Goal: Task Accomplishment & Management: Manage account settings

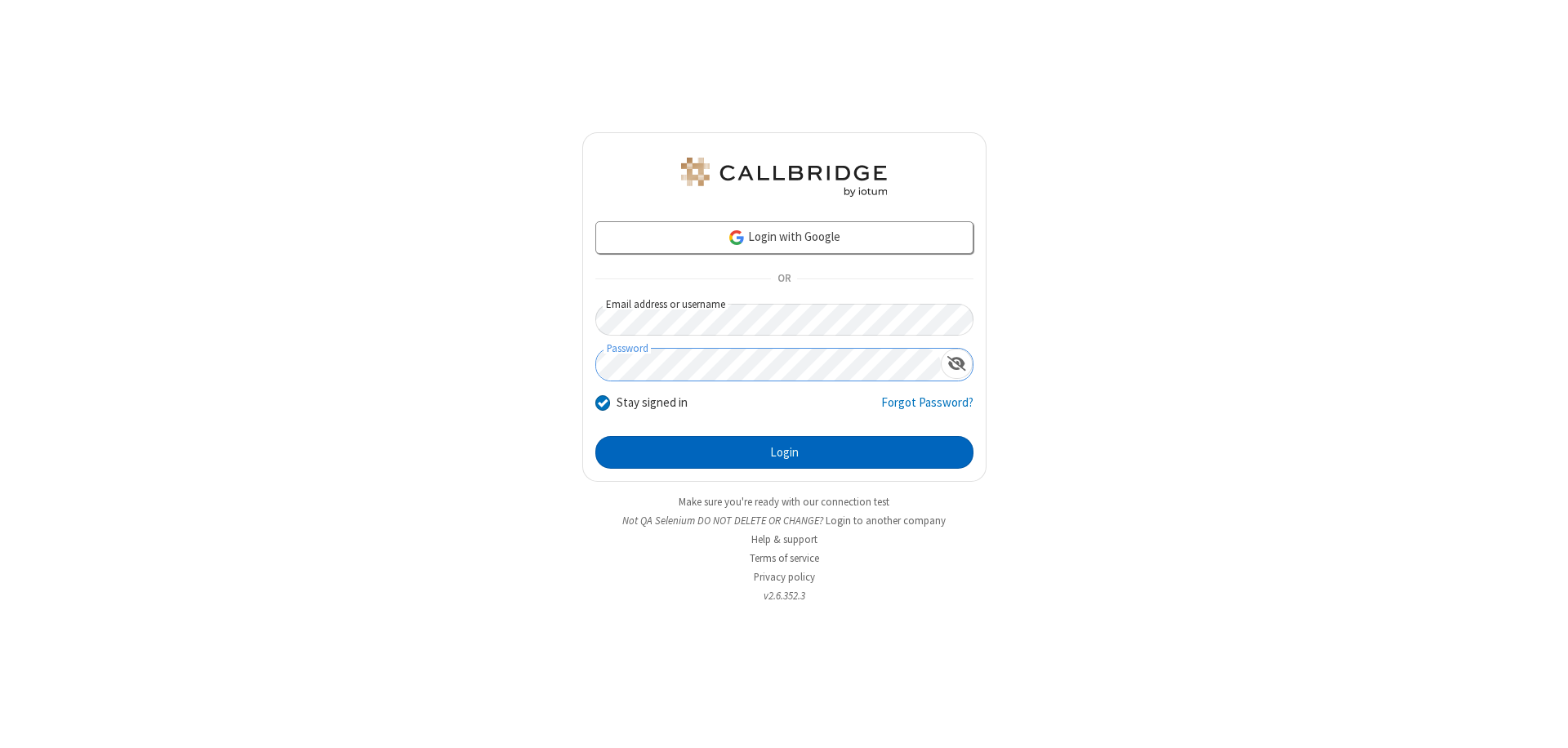
click at [784, 452] on button "Login" at bounding box center [784, 452] width 378 height 33
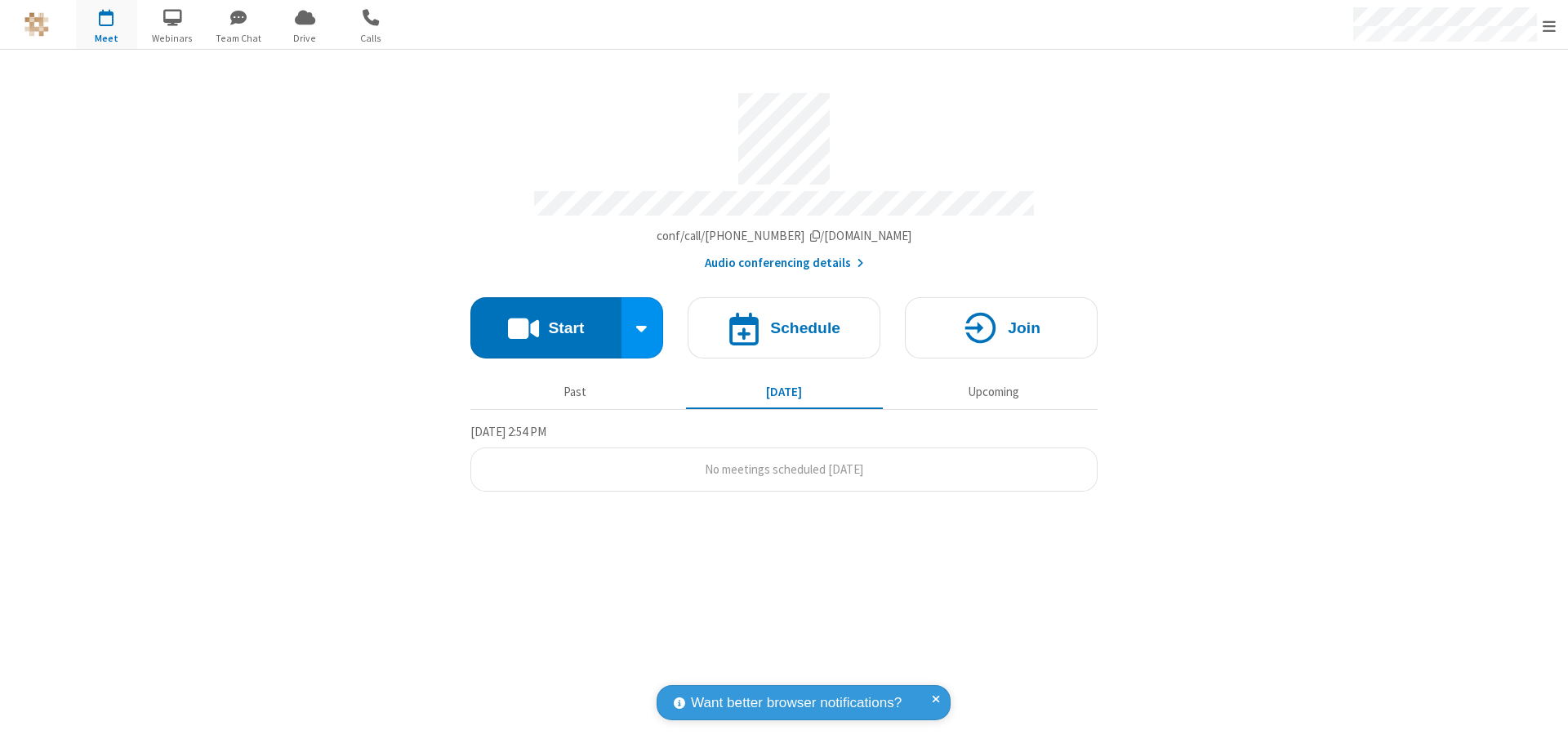
click at [1549, 25] on span "Open menu" at bounding box center [1549, 25] width 13 height 17
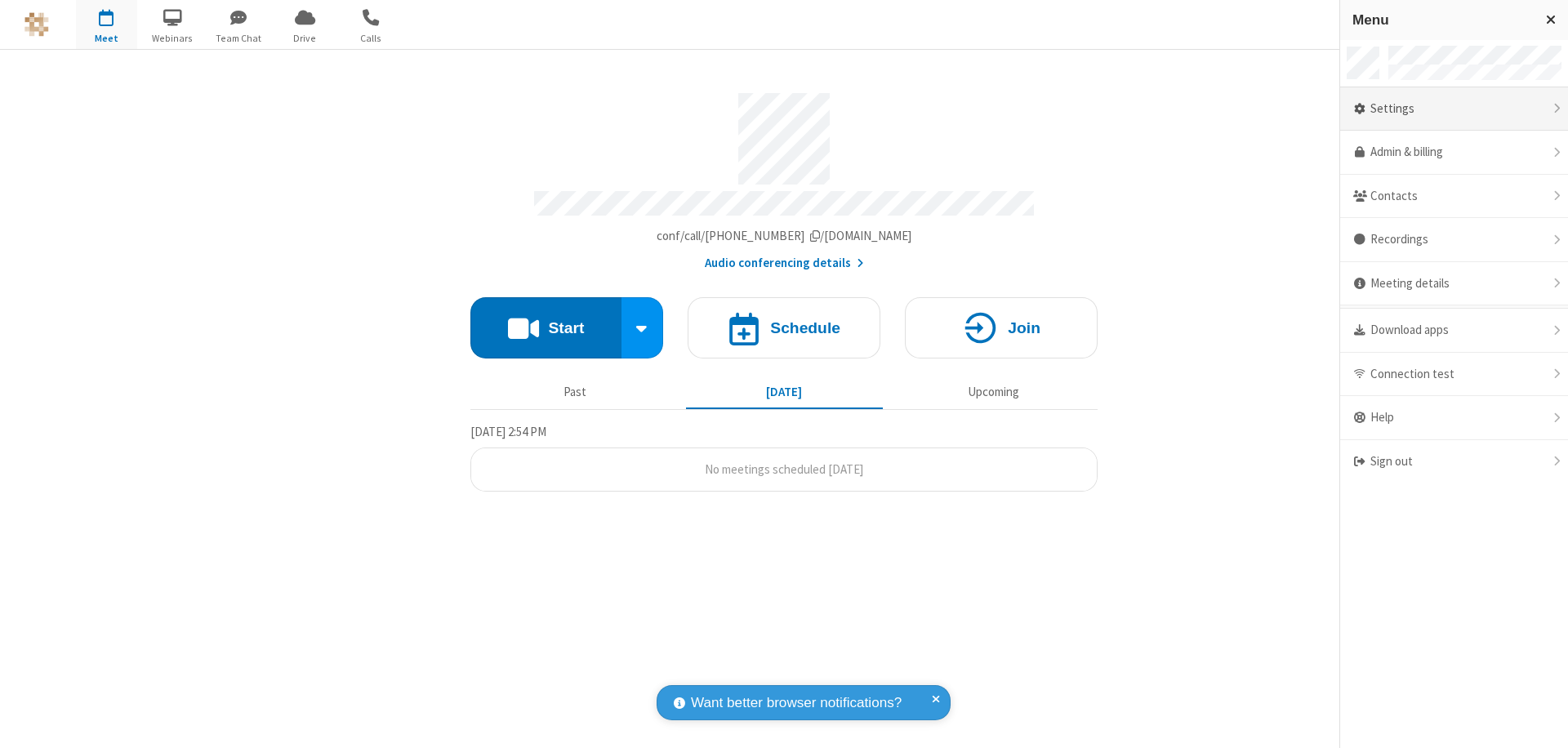
click at [1453, 109] on div "Settings" at bounding box center [1453, 109] width 228 height 44
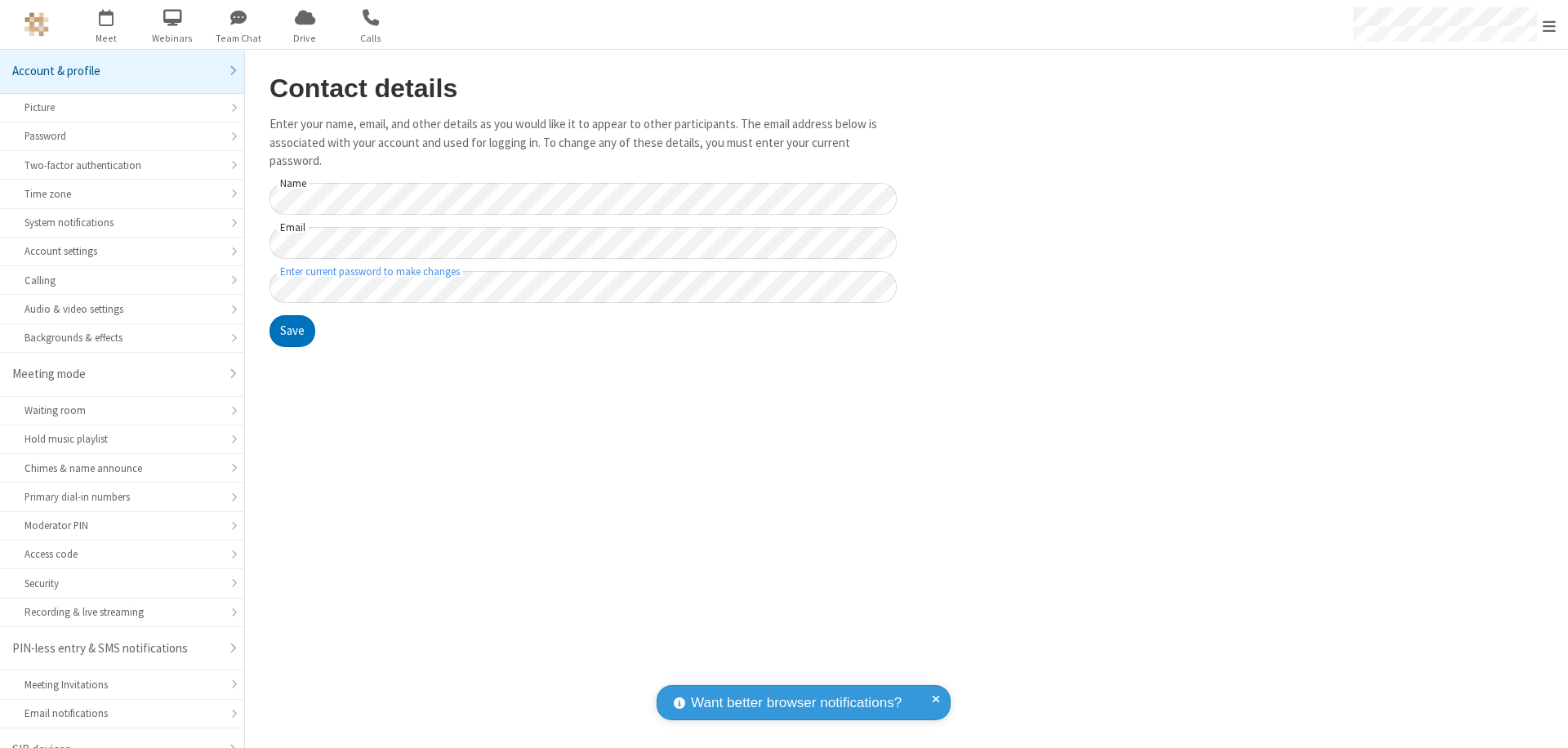
scroll to position [23, 0]
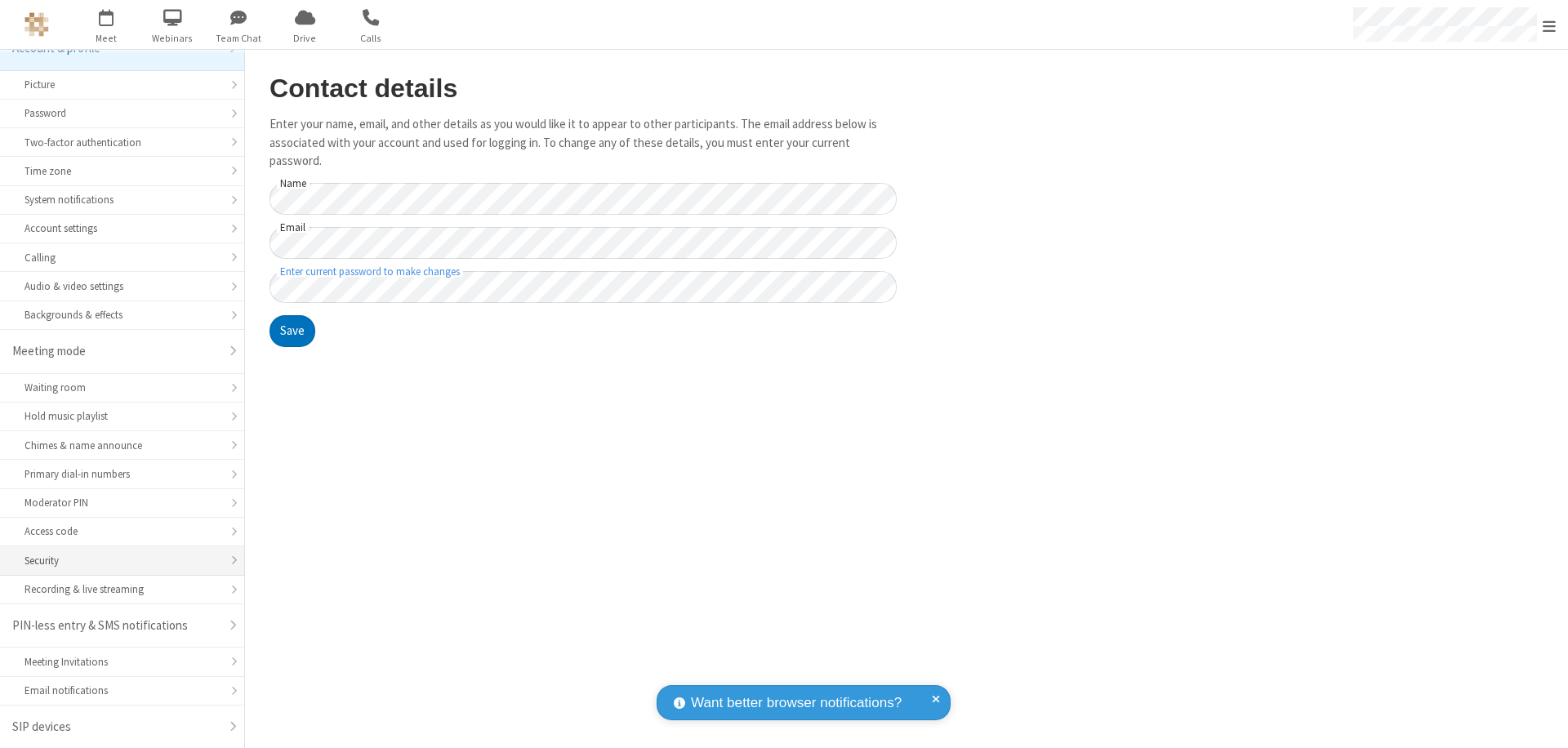
click at [116, 560] on div "Security" at bounding box center [122, 560] width 196 height 16
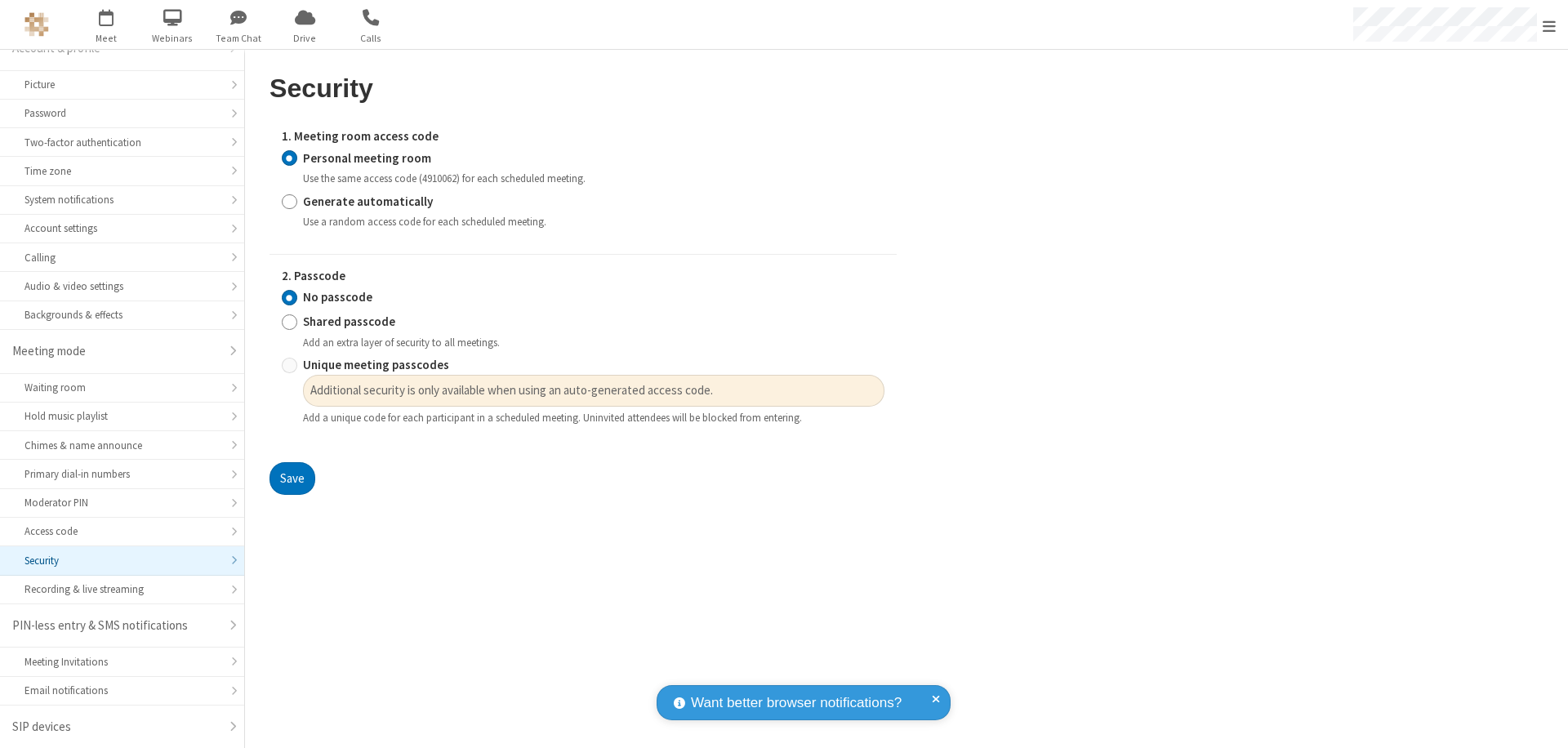
click at [289, 158] on input "Personal meeting room" at bounding box center [290, 159] width 16 height 18
click at [289, 298] on input "No passcode" at bounding box center [290, 298] width 16 height 18
click at [292, 479] on button "Save" at bounding box center [292, 479] width 46 height 33
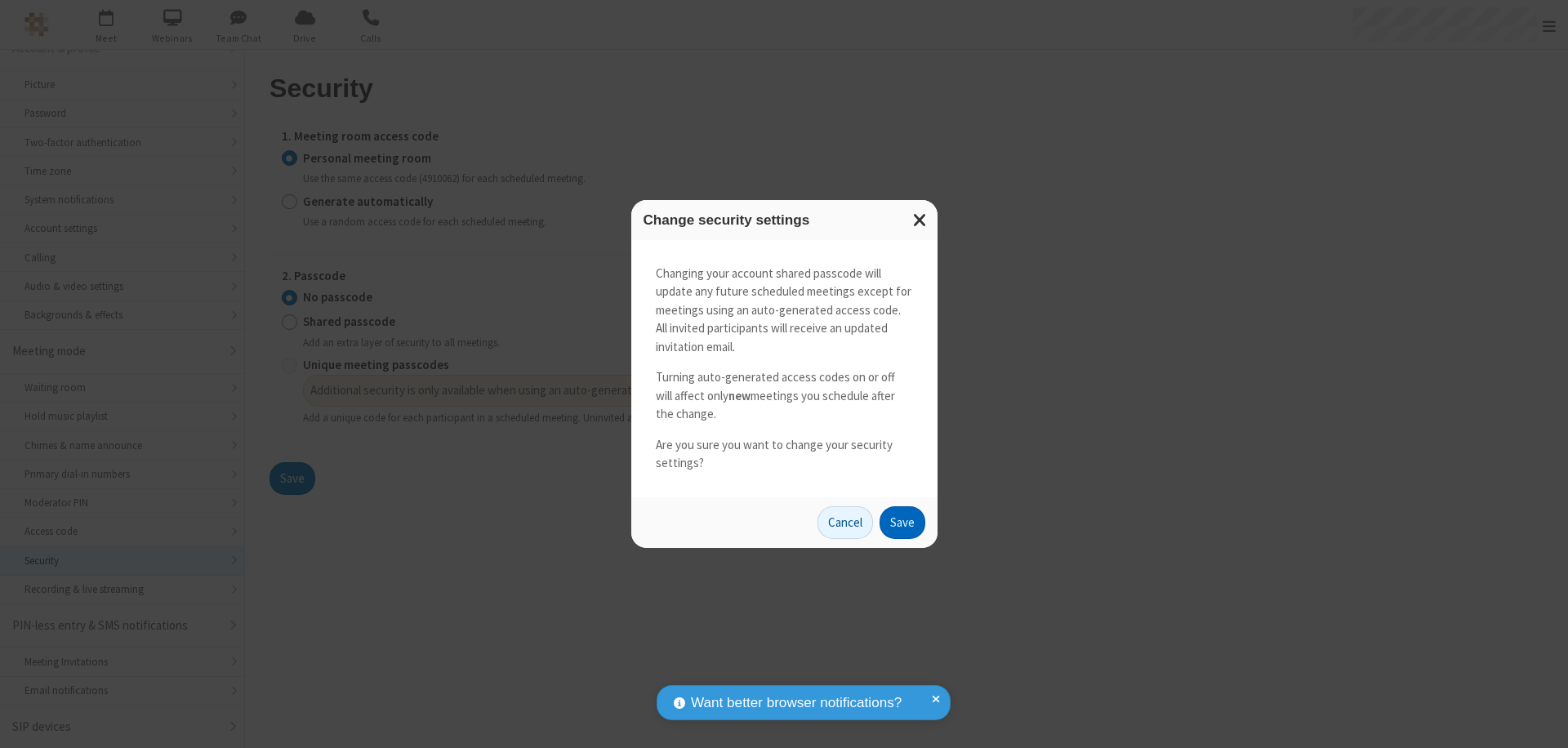
click at [902, 521] on button "Save" at bounding box center [902, 522] width 46 height 33
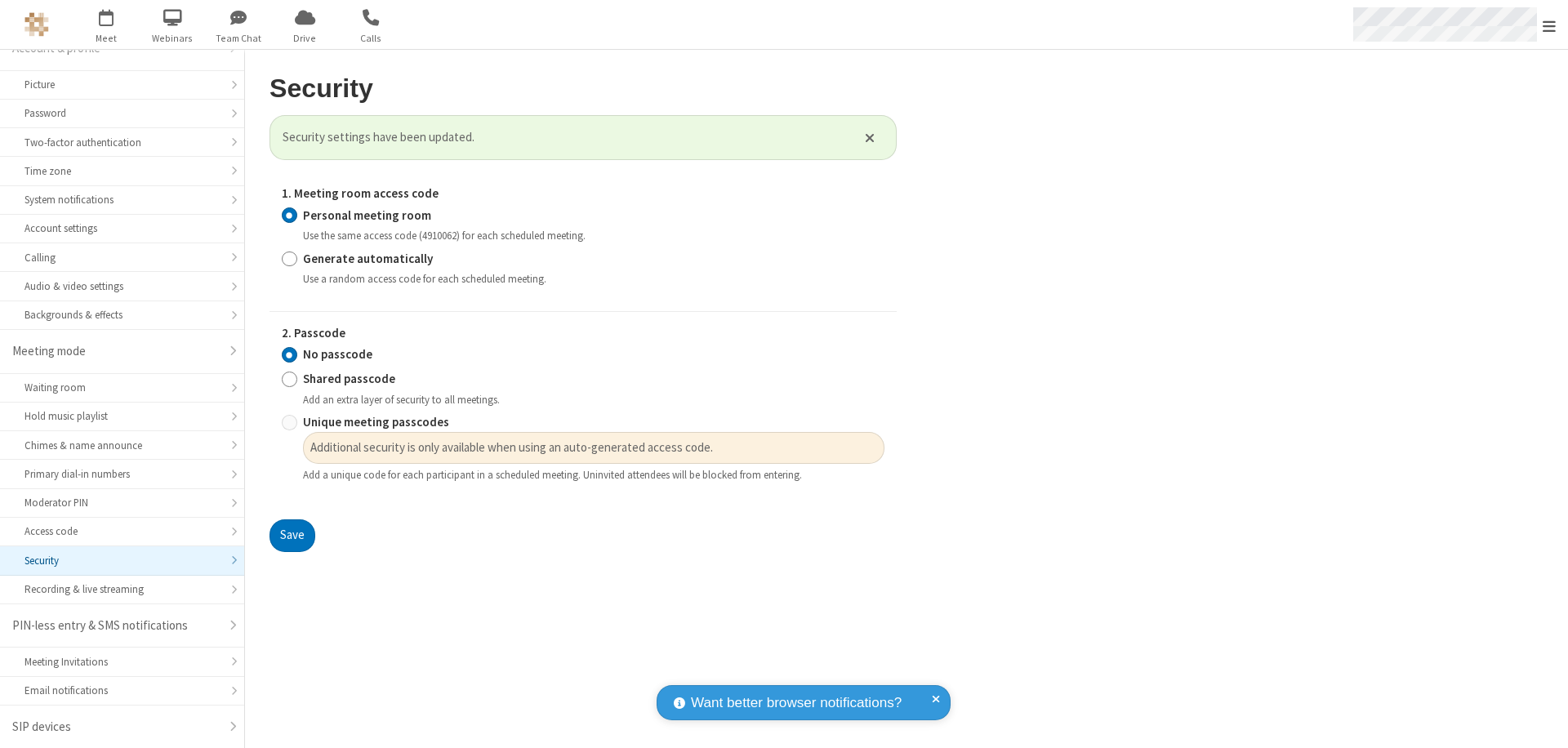
click at [1549, 25] on span "Open menu" at bounding box center [1549, 25] width 13 height 17
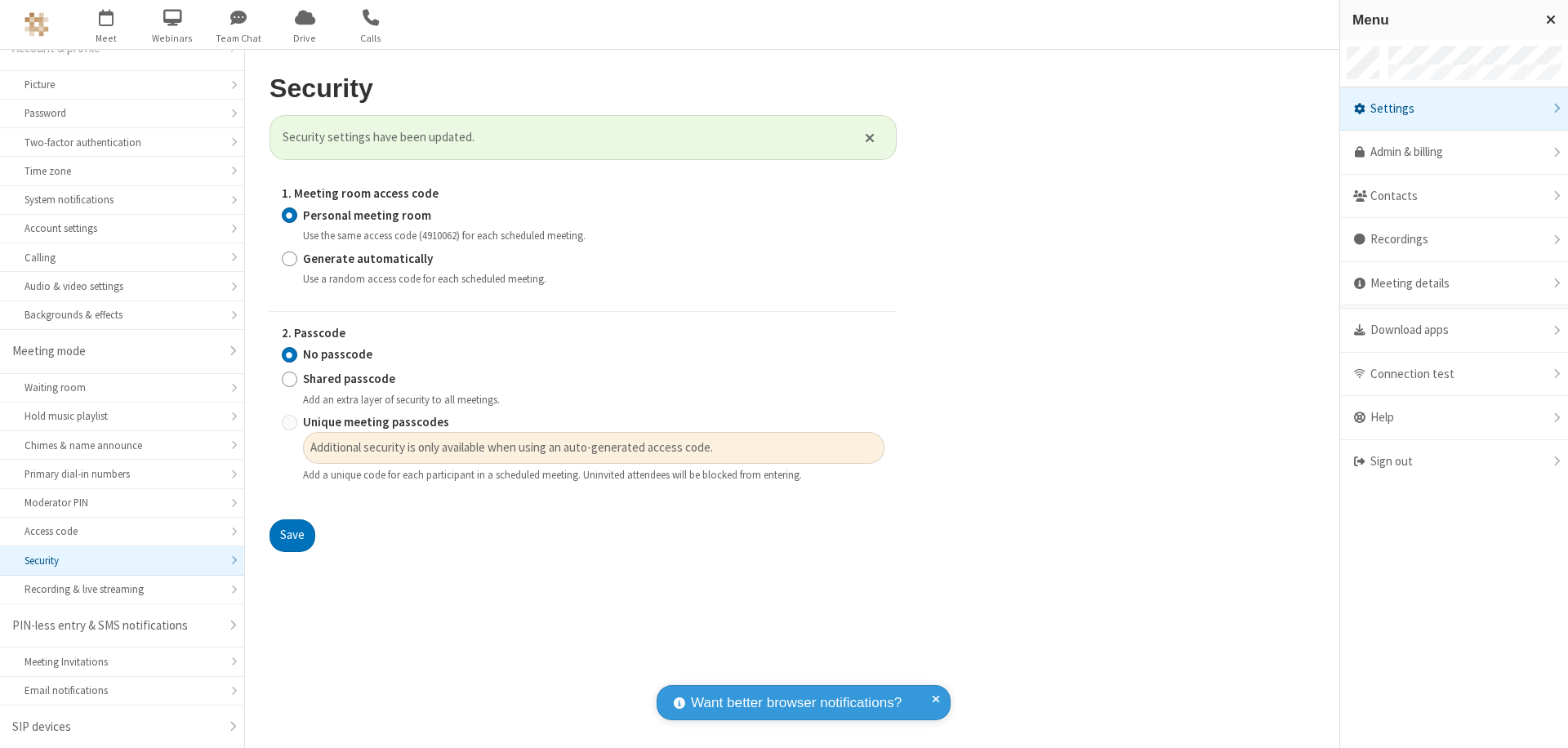
click at [106, 24] on span "button" at bounding box center [106, 17] width 61 height 28
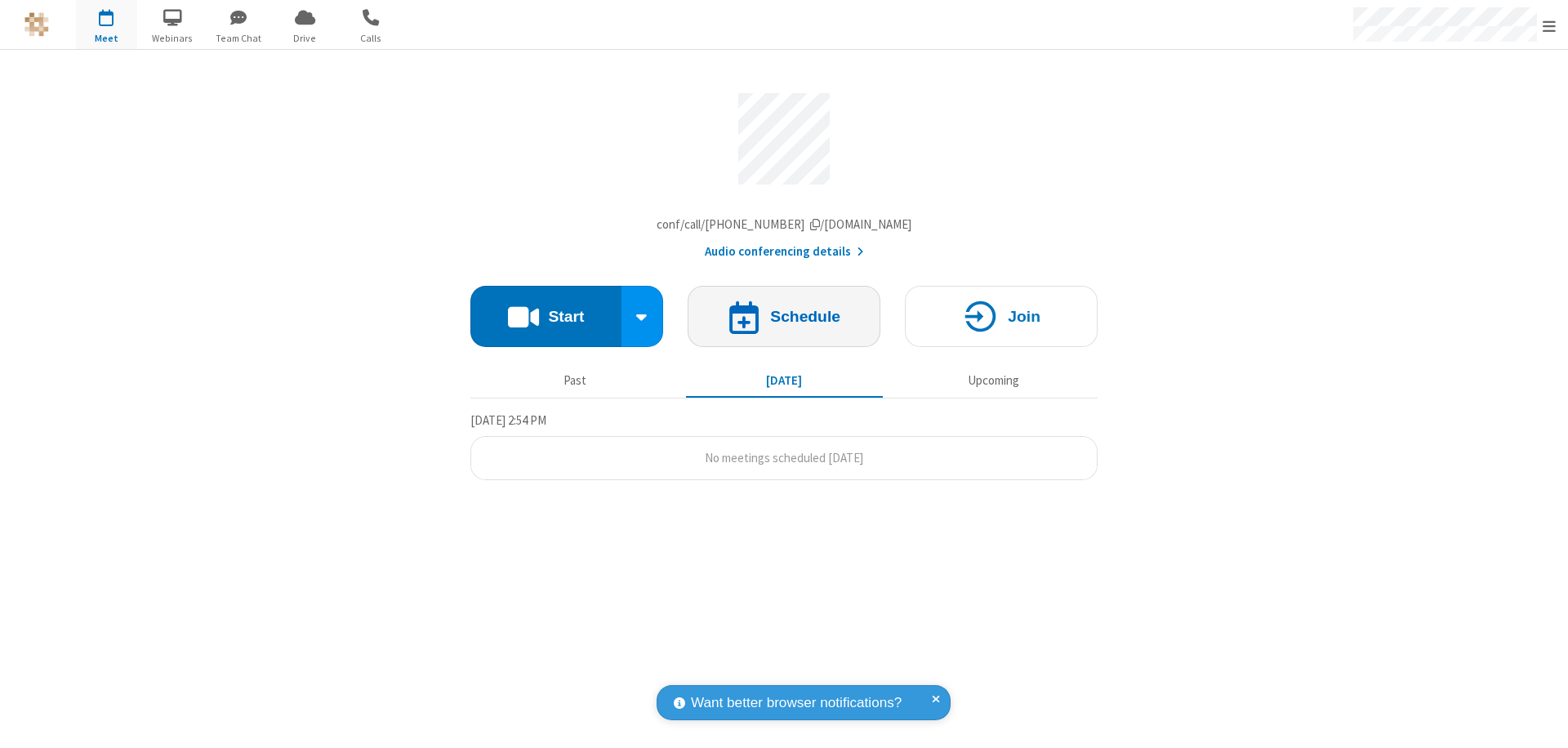
click at [784, 320] on h4 "Schedule" at bounding box center [805, 316] width 70 height 16
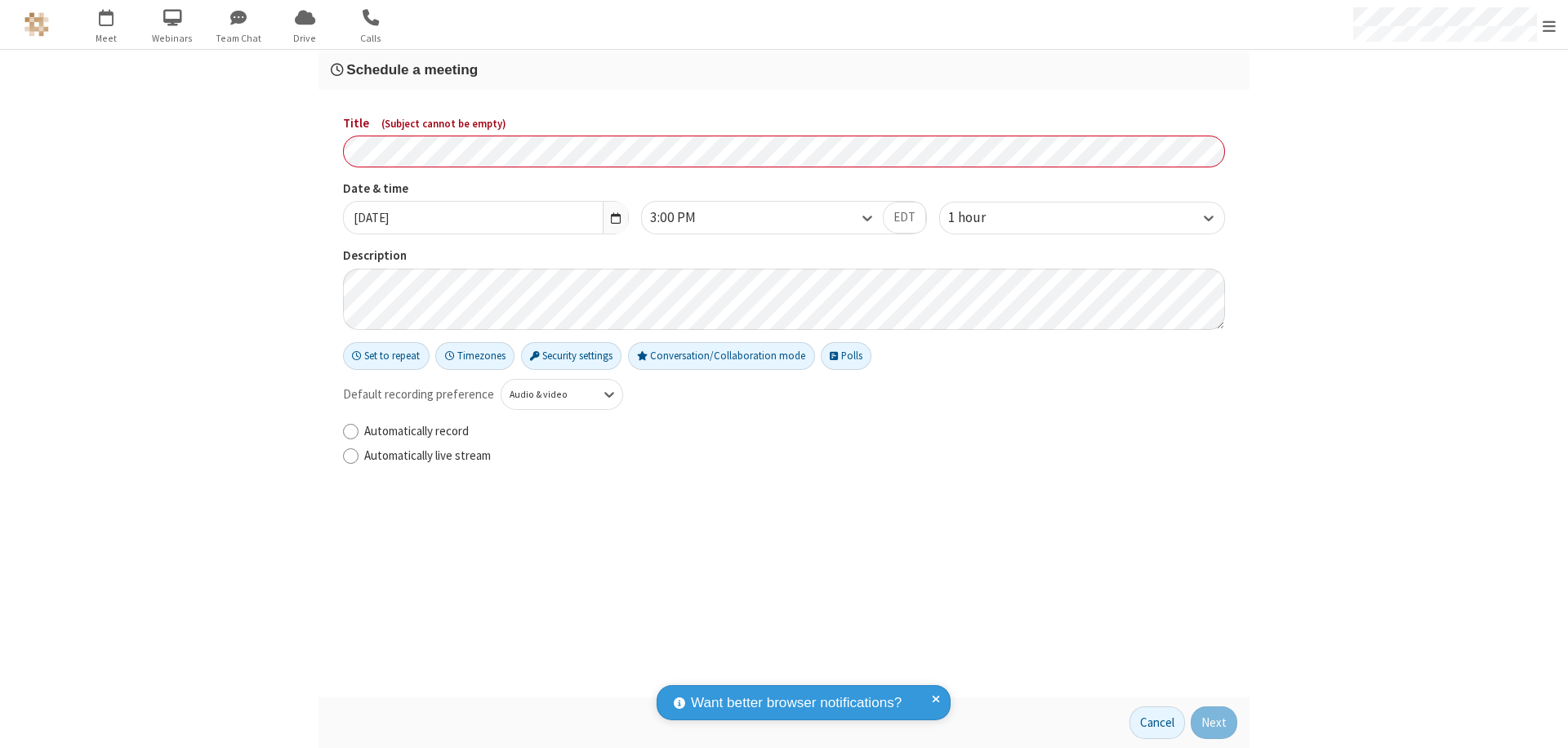
click at [784, 69] on h3 "Schedule a meeting" at bounding box center [784, 70] width 907 height 16
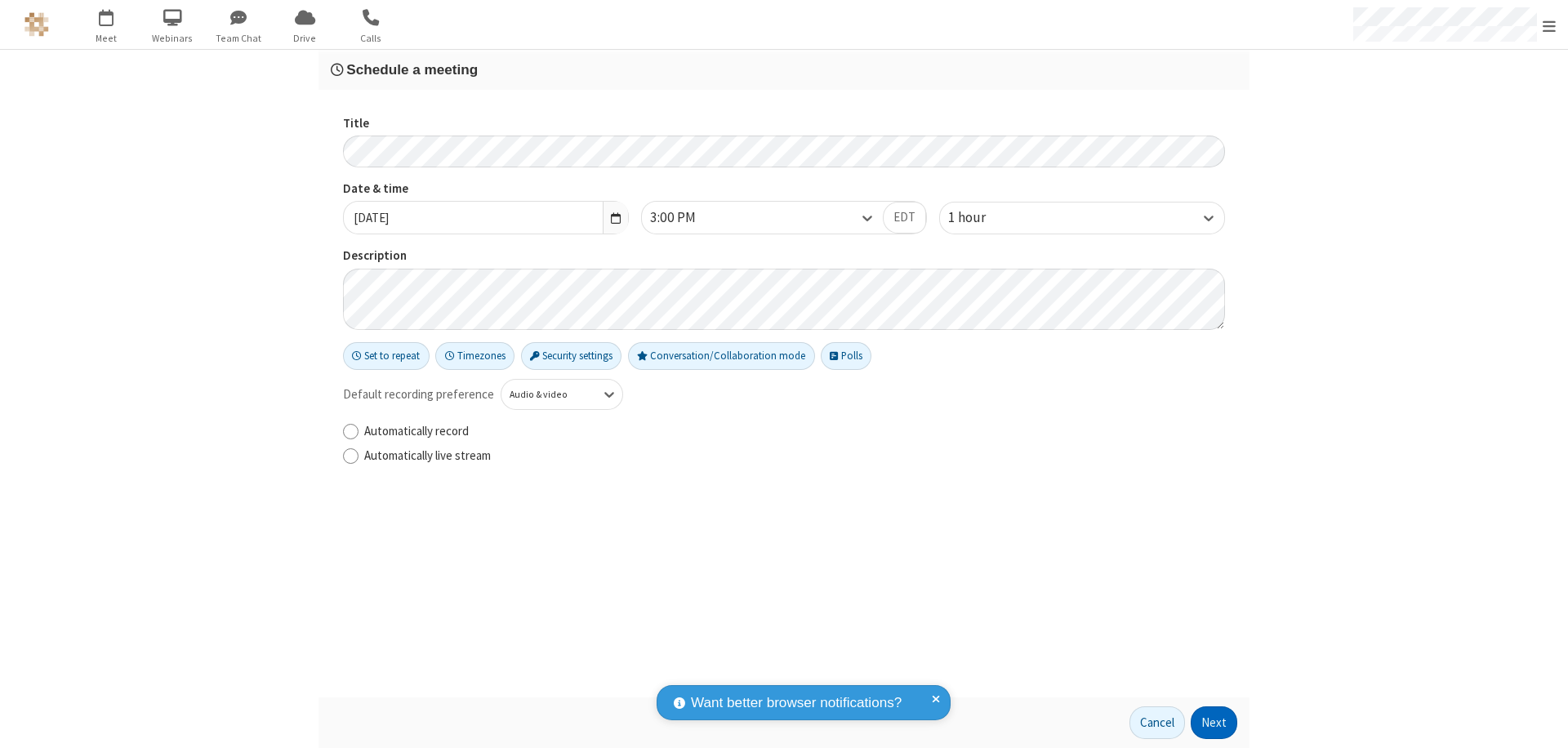
click at [1214, 723] on button "Next" at bounding box center [1214, 723] width 47 height 33
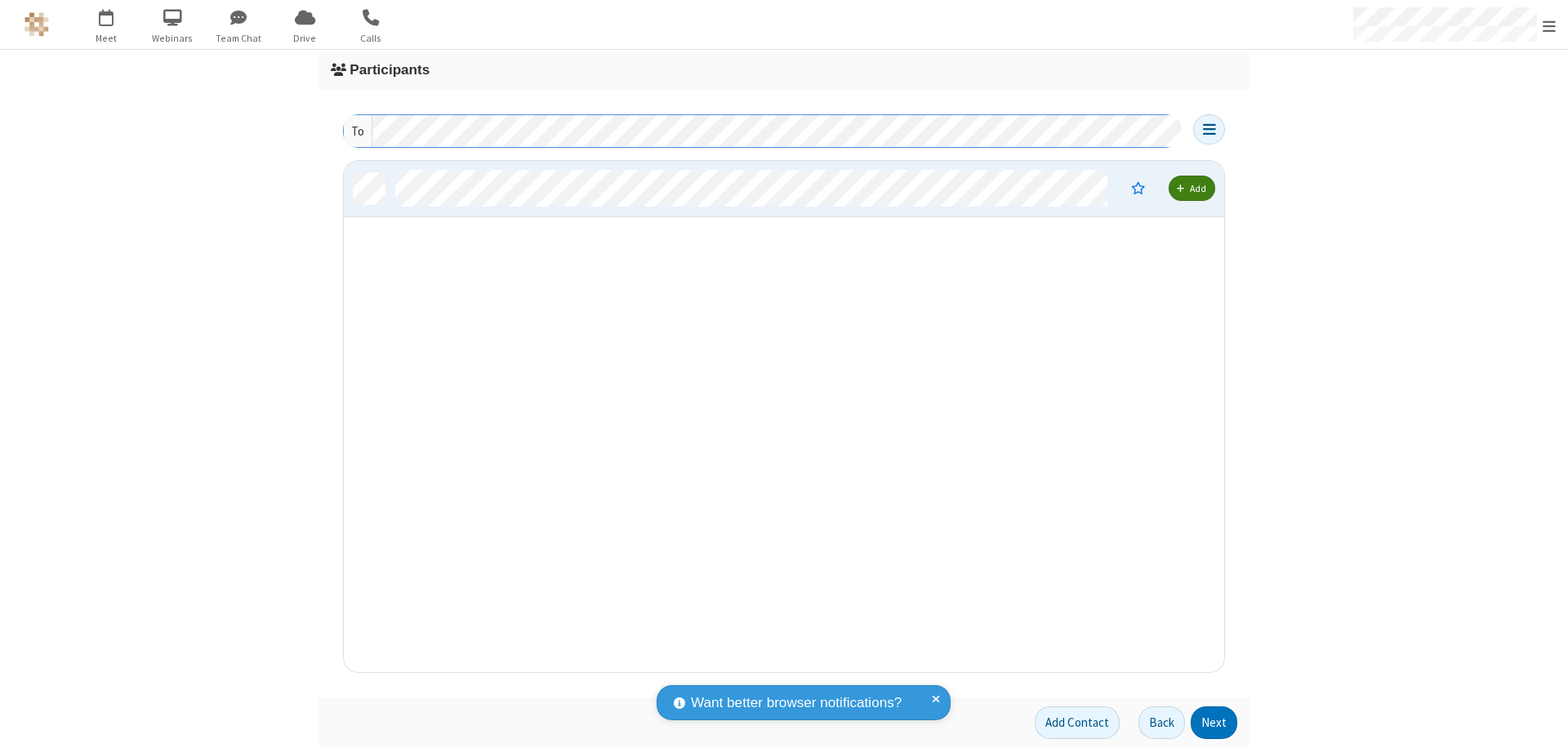
scroll to position [499, 868]
click at [1214, 723] on button "Next" at bounding box center [1214, 723] width 47 height 33
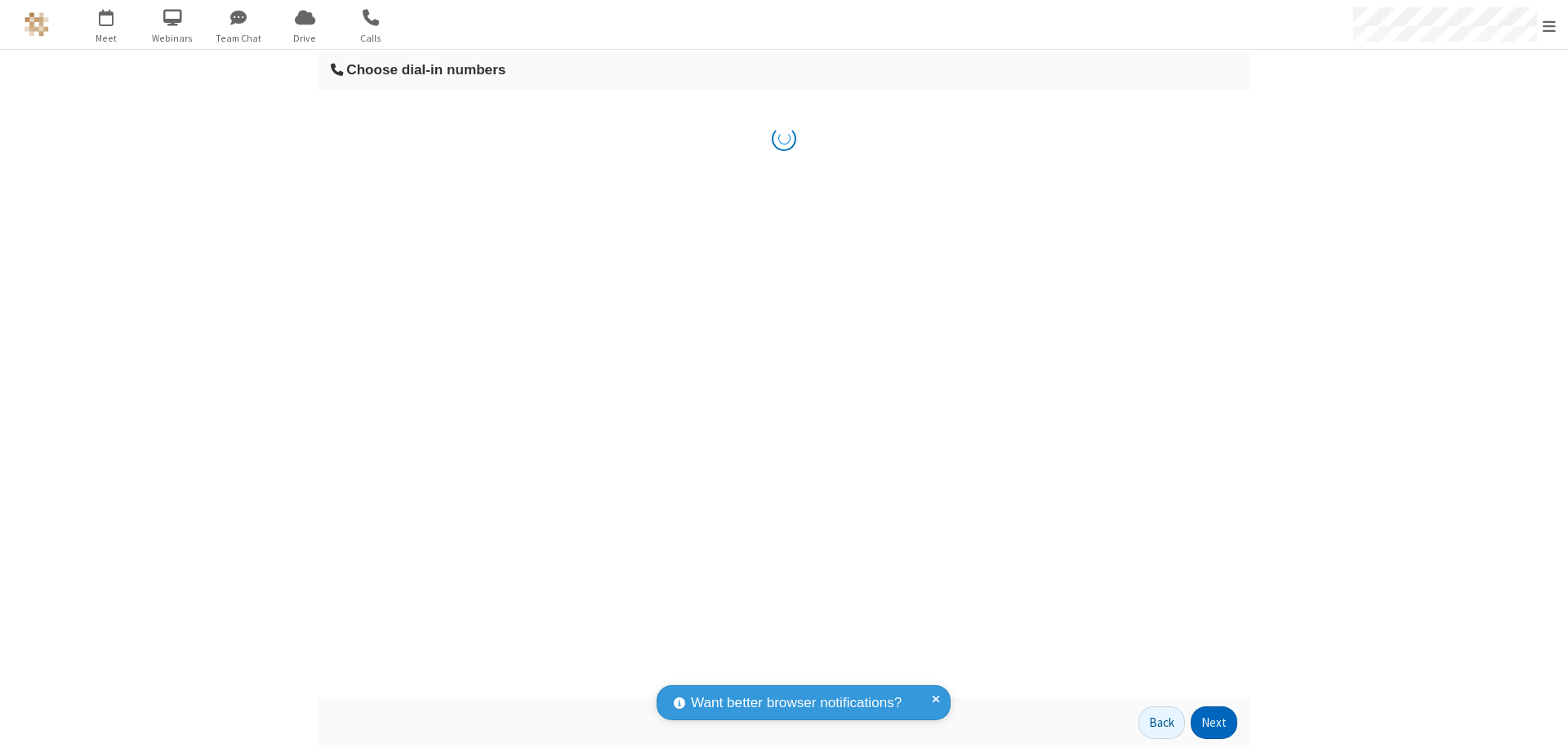
click at [1214, 723] on button "Next" at bounding box center [1214, 723] width 47 height 33
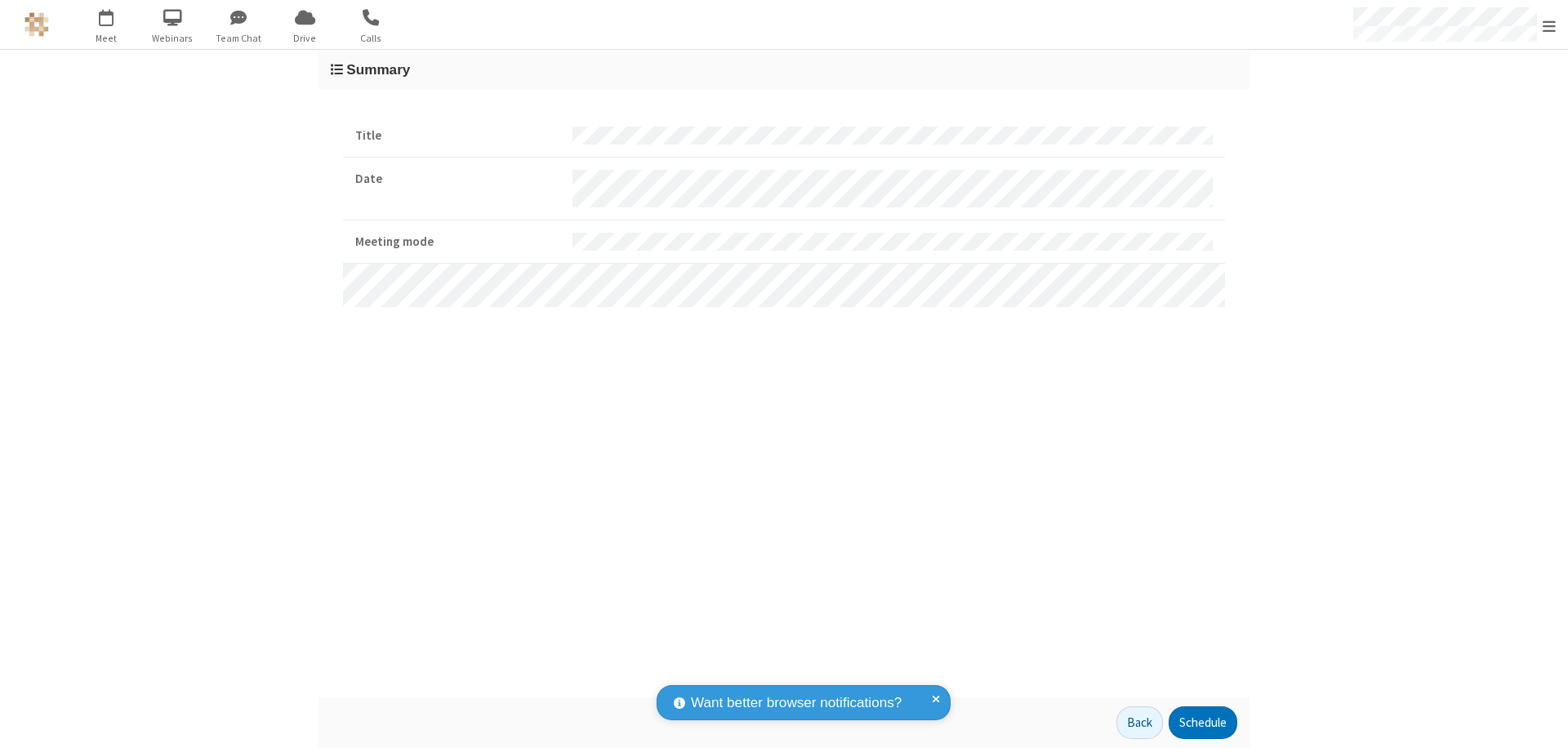
click at [1202, 723] on button "Schedule" at bounding box center [1202, 723] width 69 height 33
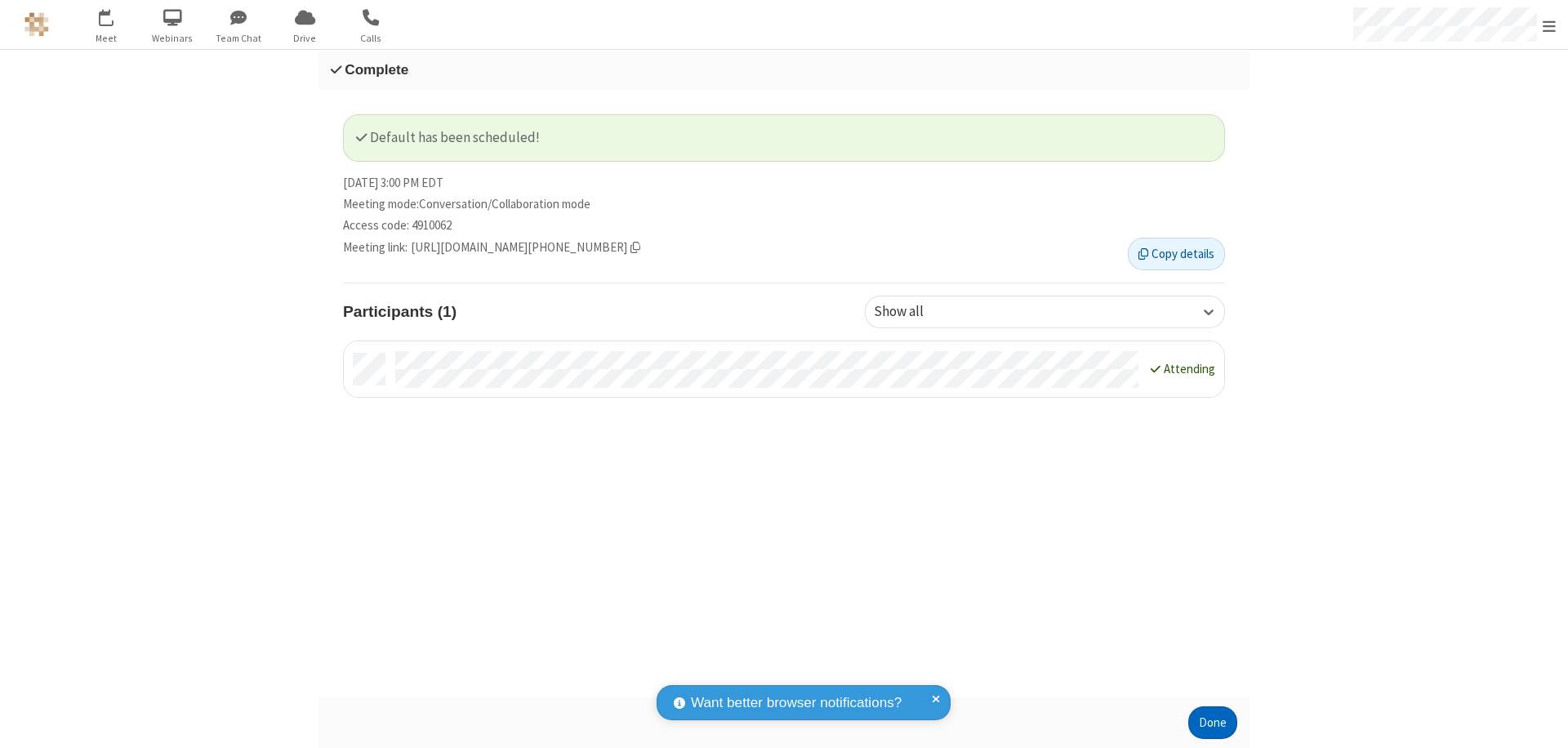
click at [1212, 723] on button "Done" at bounding box center [1212, 723] width 49 height 33
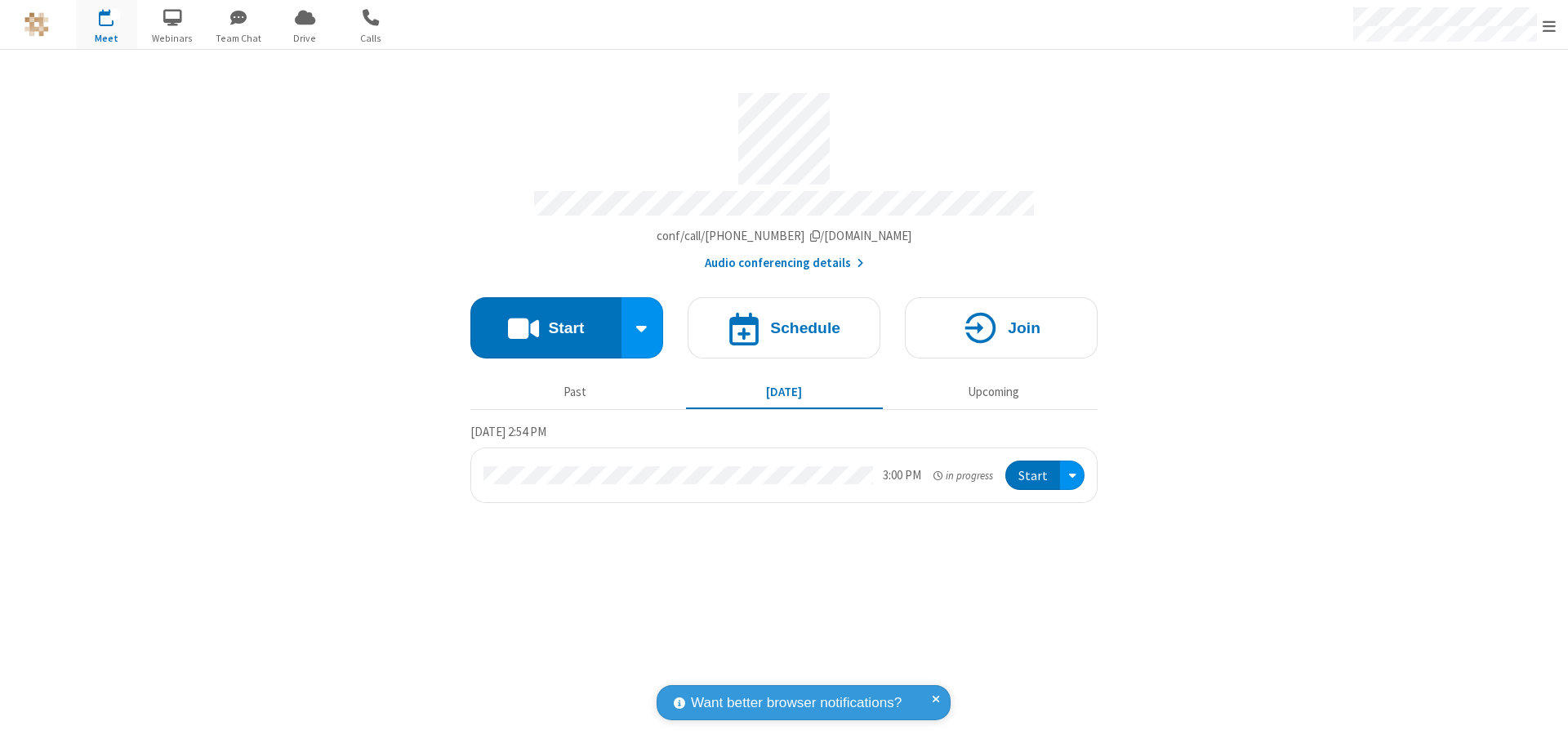
click at [1034, 468] on button "Start" at bounding box center [1032, 475] width 54 height 30
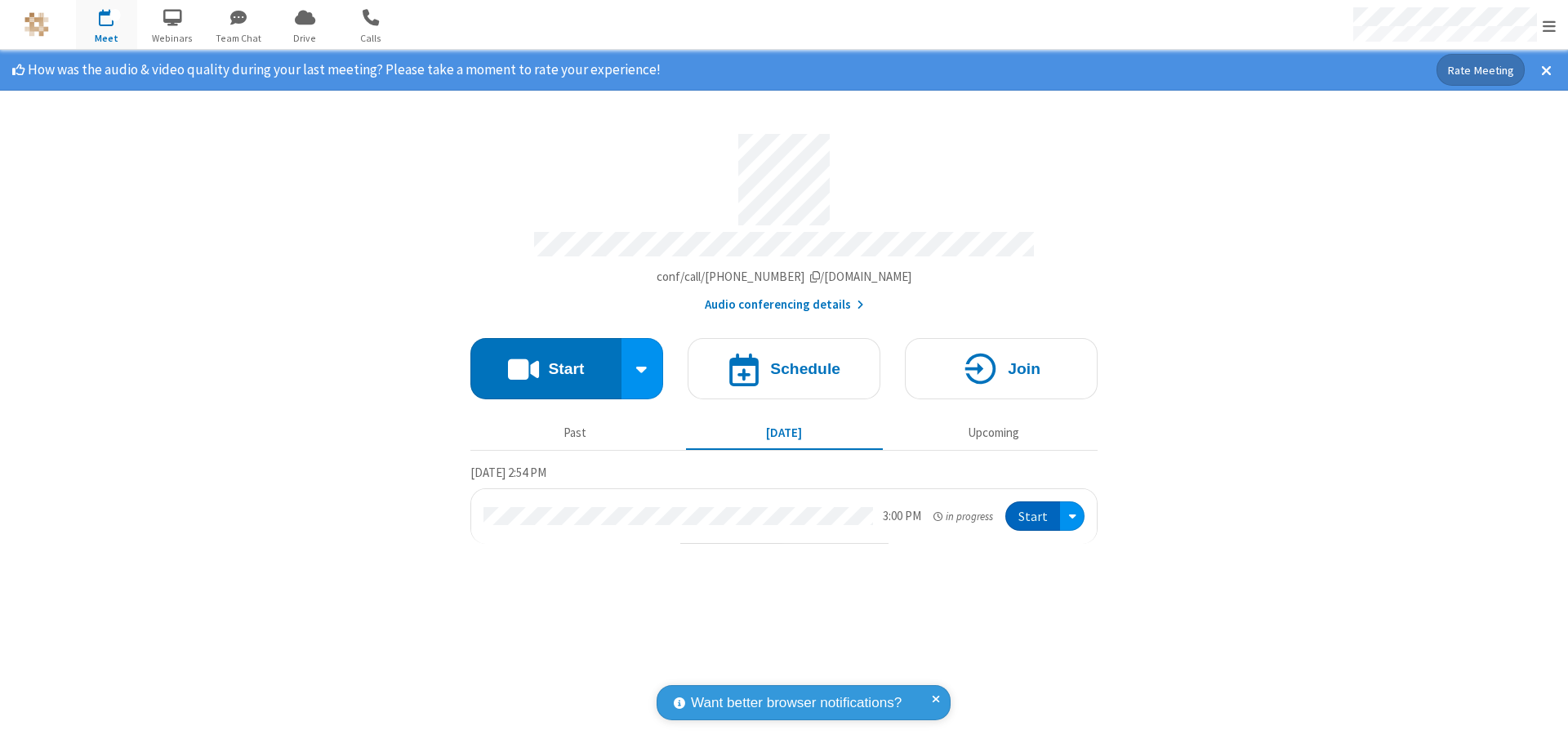
click at [1549, 25] on span "Open menu" at bounding box center [1549, 25] width 13 height 17
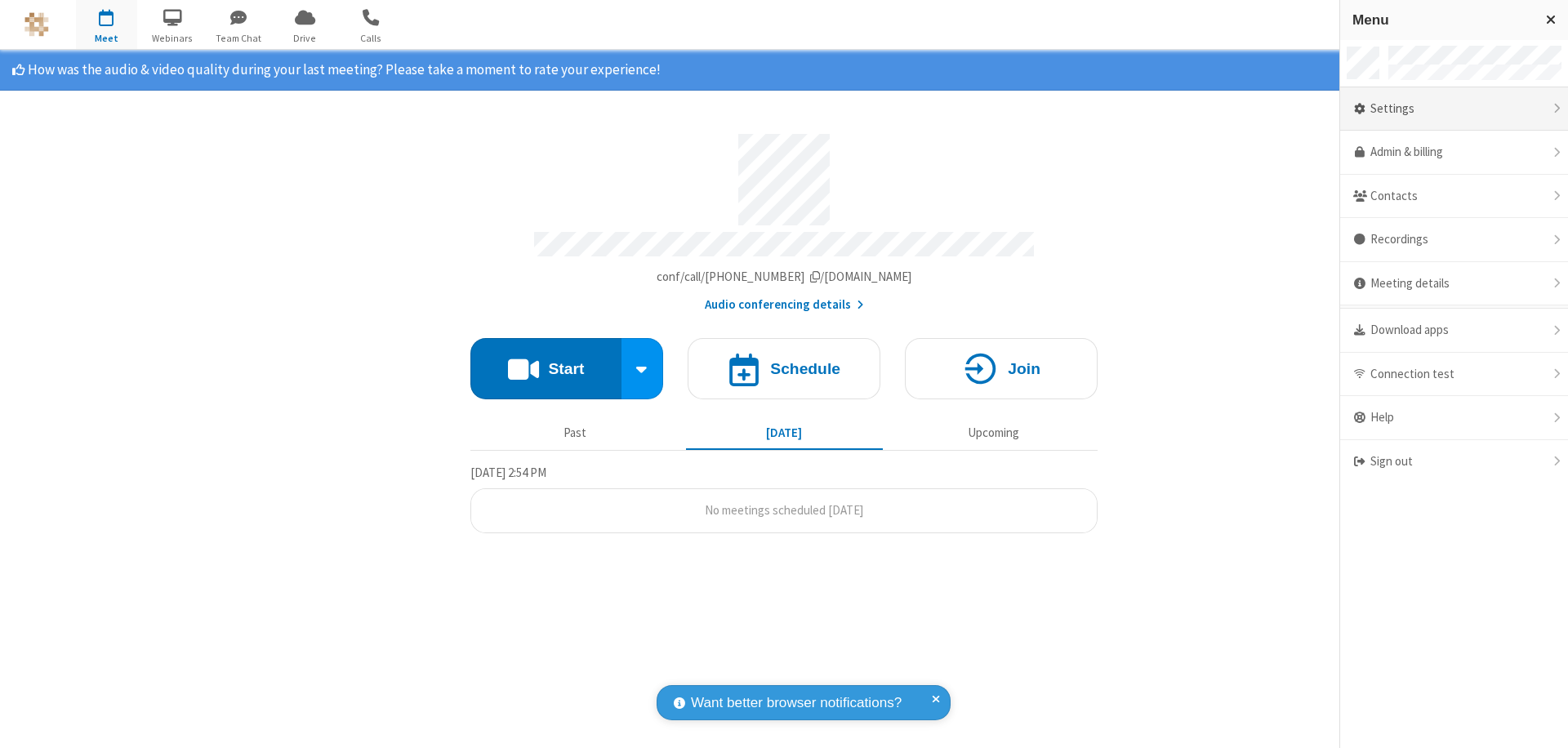
click at [1453, 109] on div "Settings" at bounding box center [1453, 109] width 228 height 44
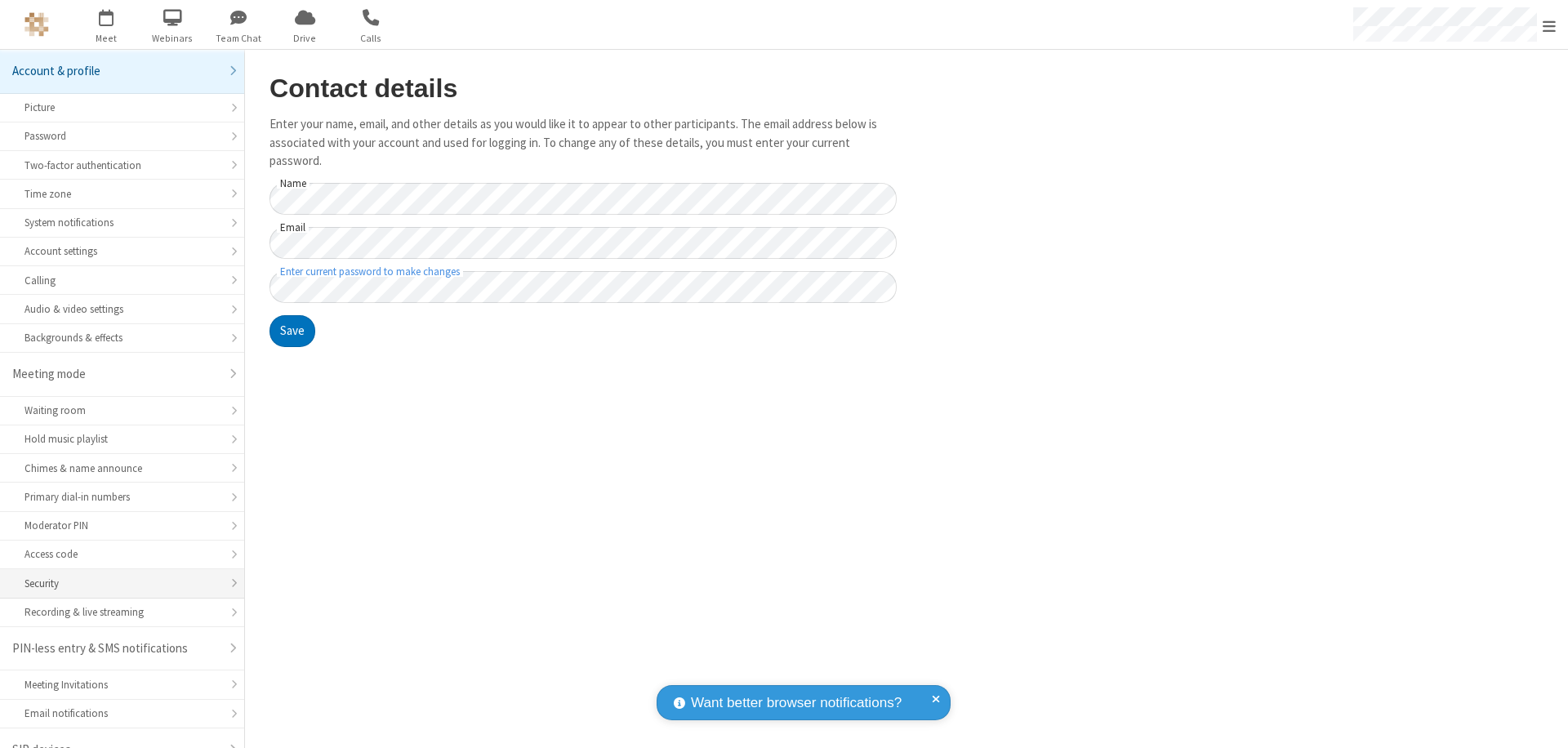
click at [116, 576] on div "Security" at bounding box center [122, 584] width 196 height 16
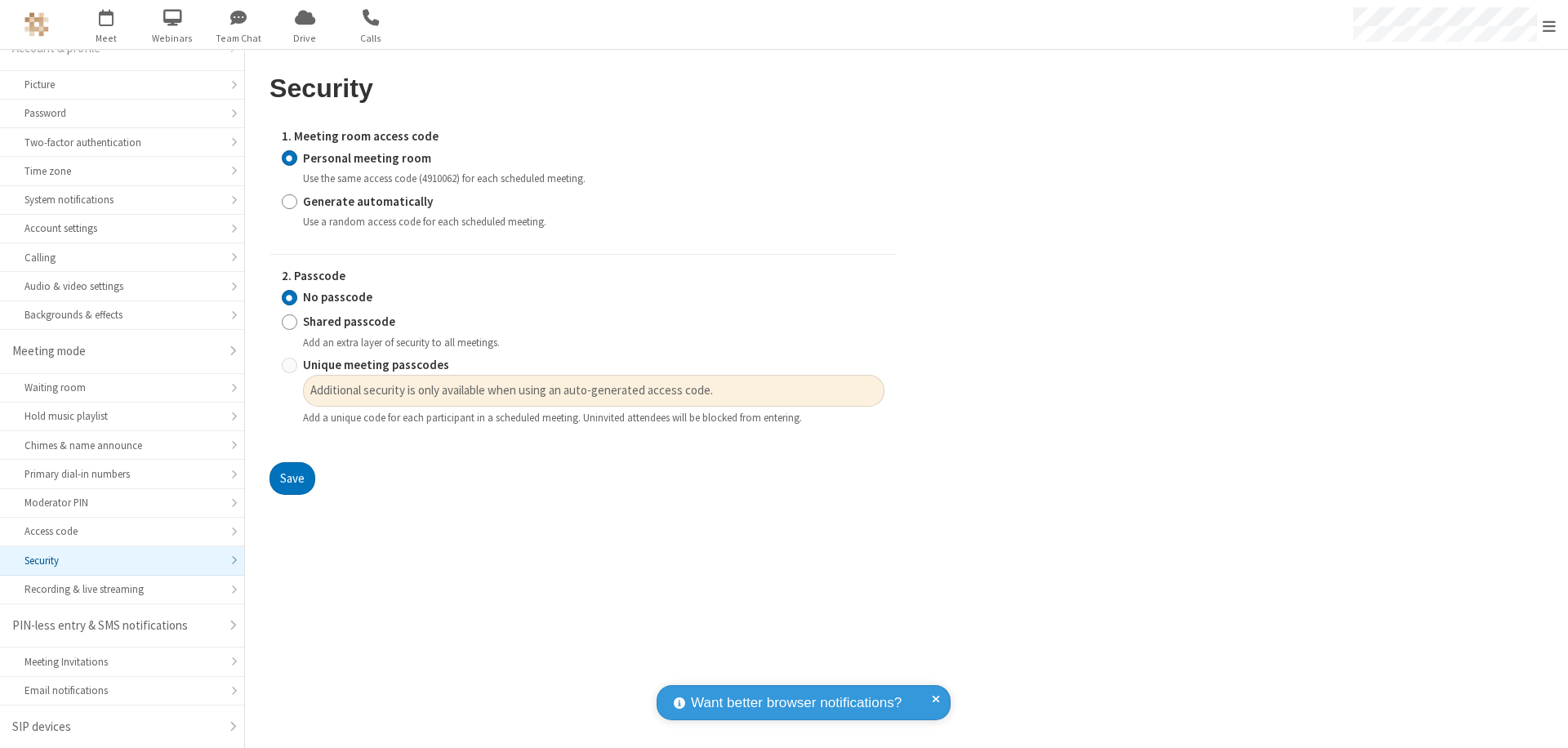
click at [289, 158] on input "Personal meeting room" at bounding box center [290, 159] width 16 height 18
click at [289, 298] on input "No passcode" at bounding box center [290, 298] width 16 height 18
click at [292, 479] on button "Save" at bounding box center [292, 479] width 46 height 33
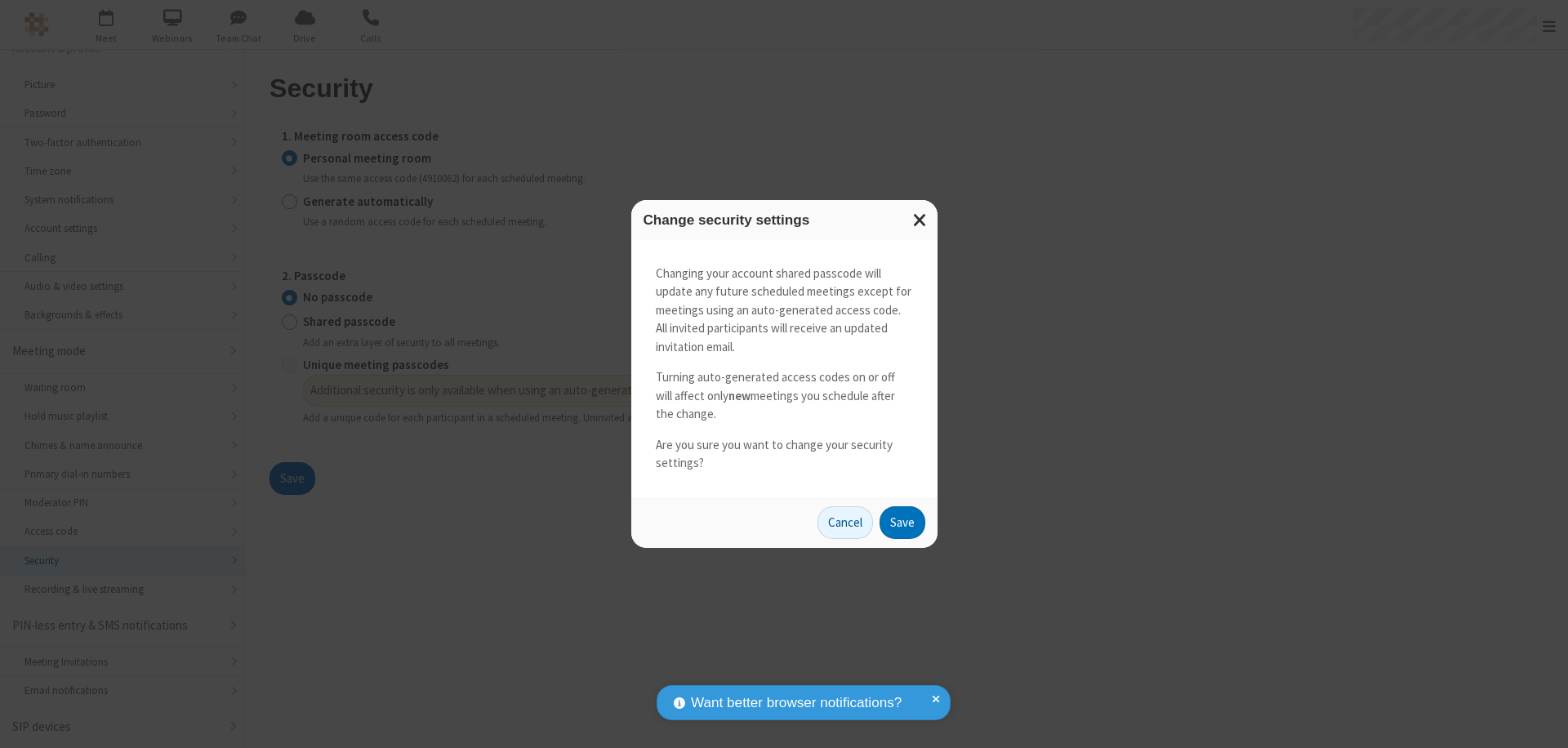
click at [902, 521] on button "Save" at bounding box center [902, 522] width 46 height 33
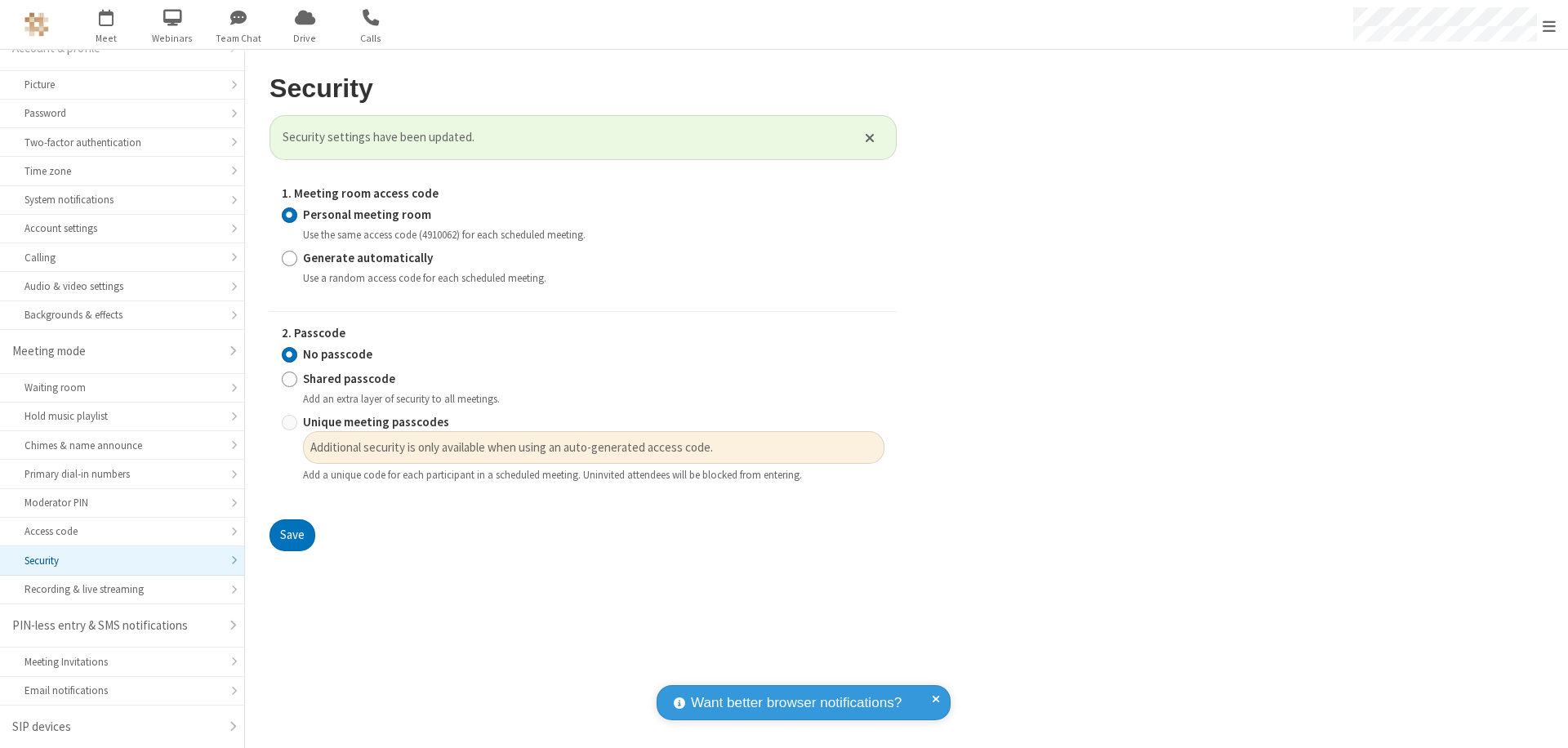
click at [1549, 24] on span "Open menu" at bounding box center [1549, 25] width 13 height 17
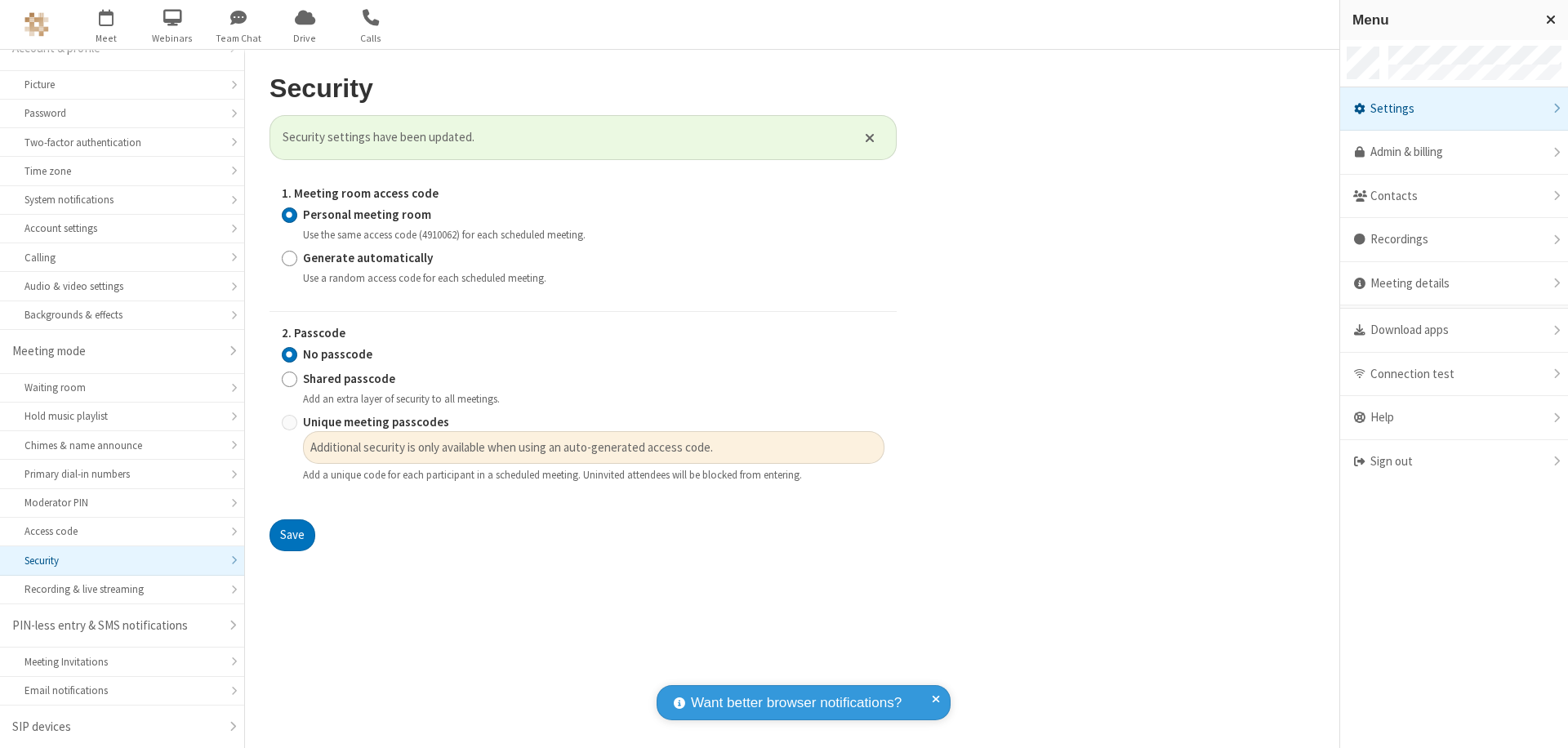
click at [1453, 461] on div "Sign out" at bounding box center [1453, 461] width 228 height 43
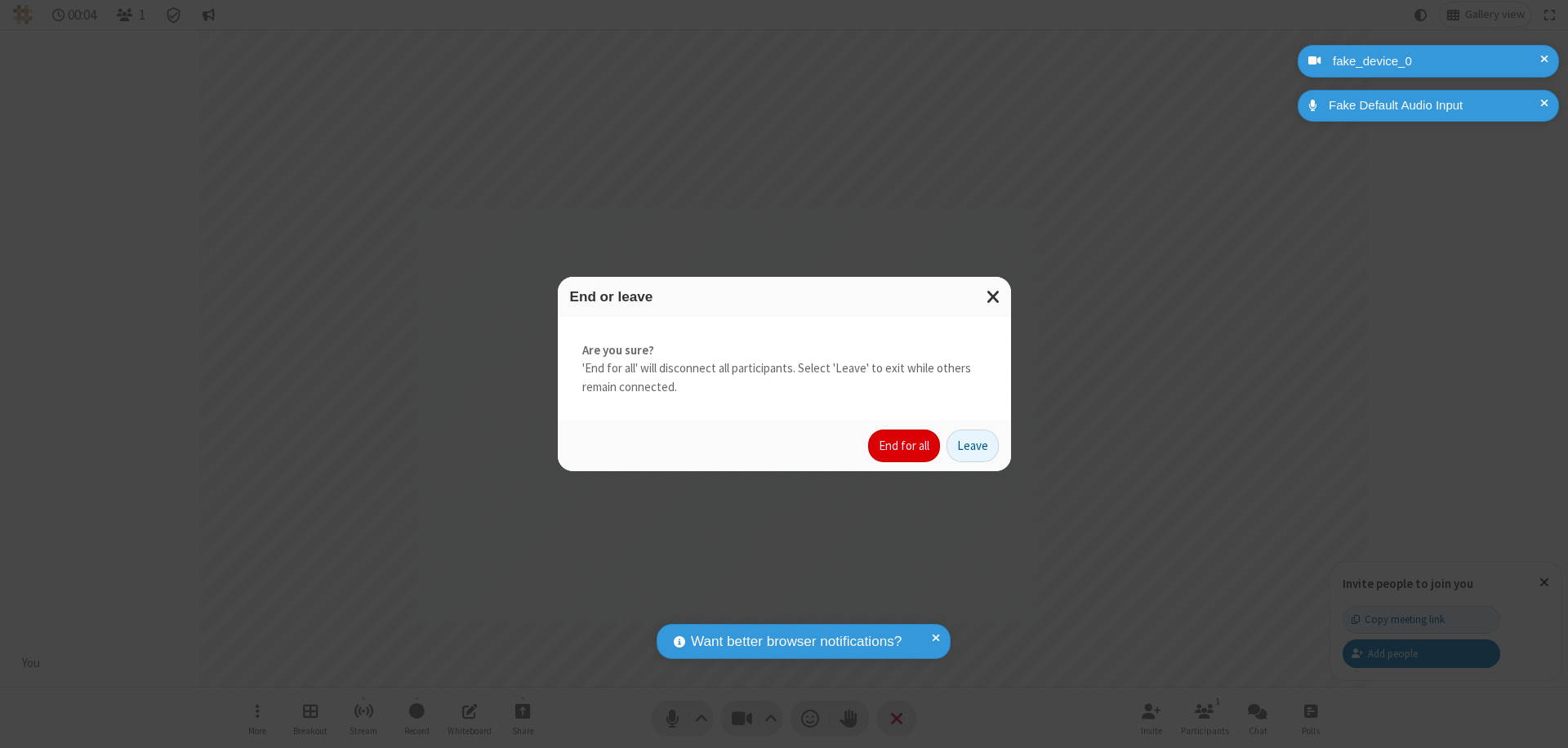
click at [905, 445] on button "End for all" at bounding box center [904, 446] width 72 height 33
